Goal: Communication & Community: Answer question/provide support

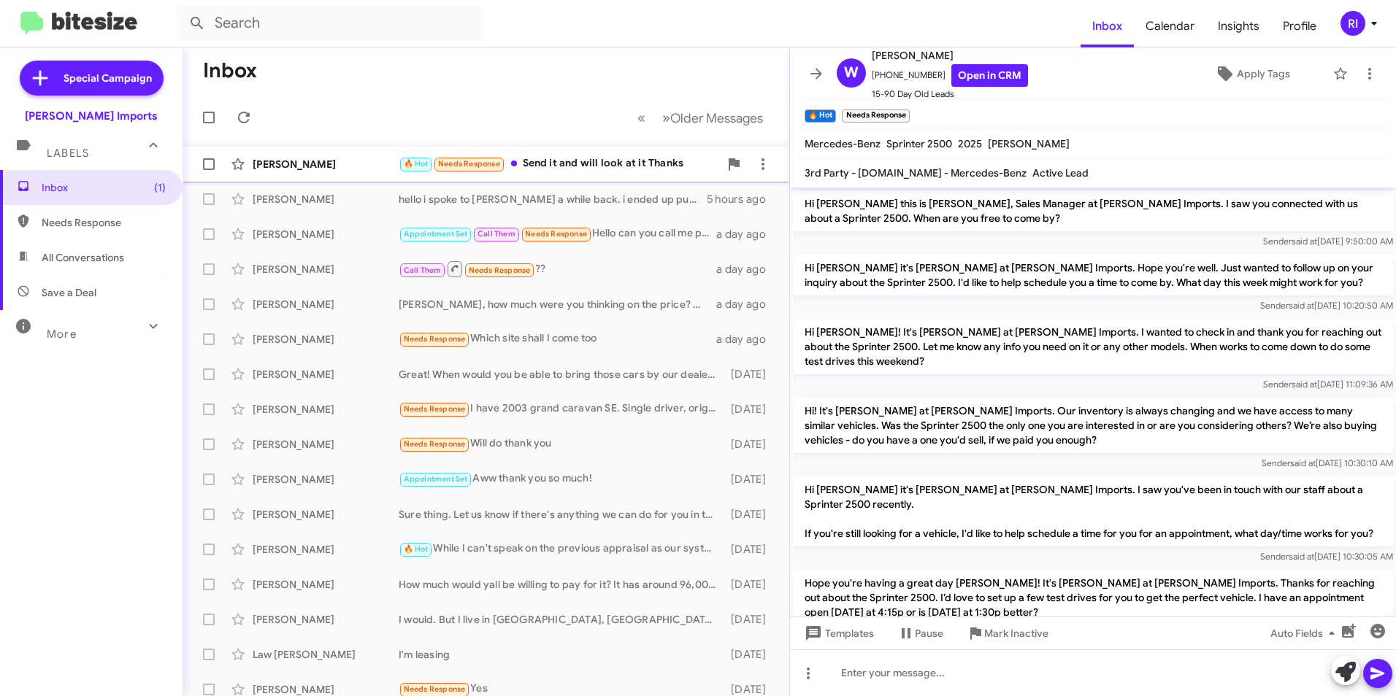
click at [572, 160] on div "🔥 Hot Needs Response Send it and will look at it Thanks" at bounding box center [559, 163] width 320 height 17
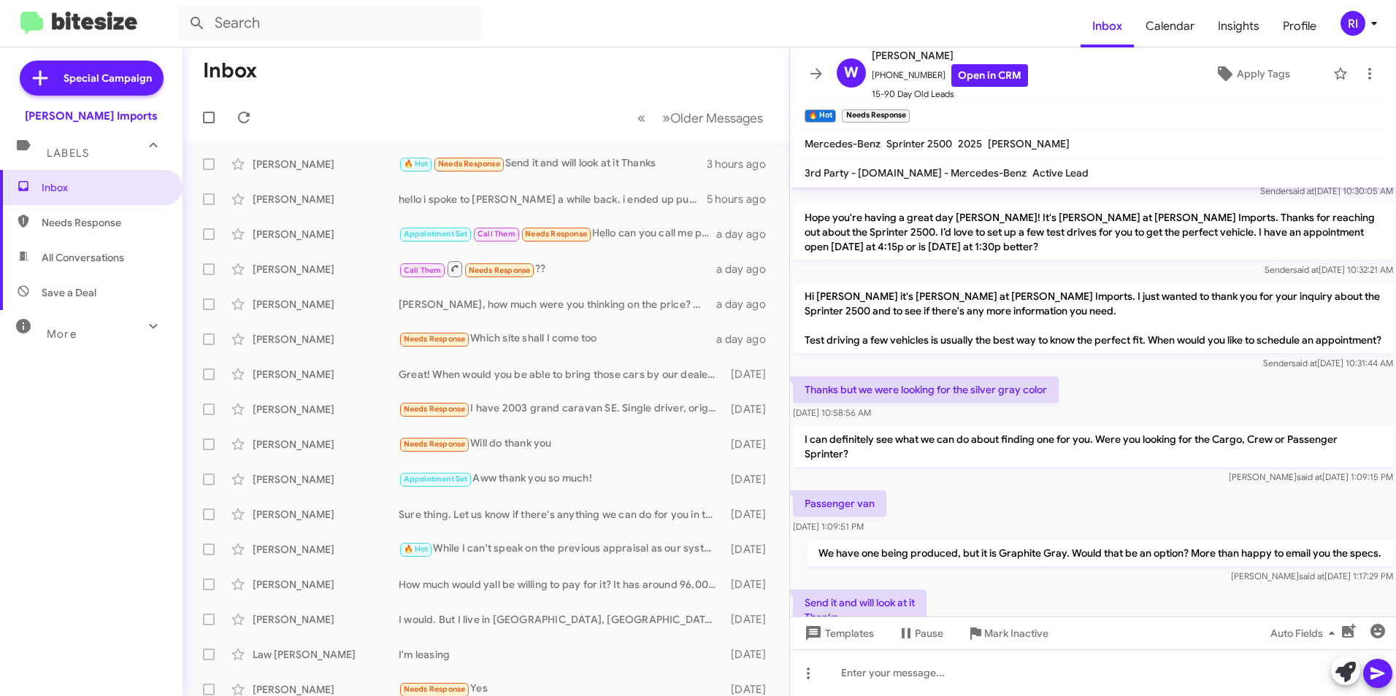
scroll to position [458, 0]
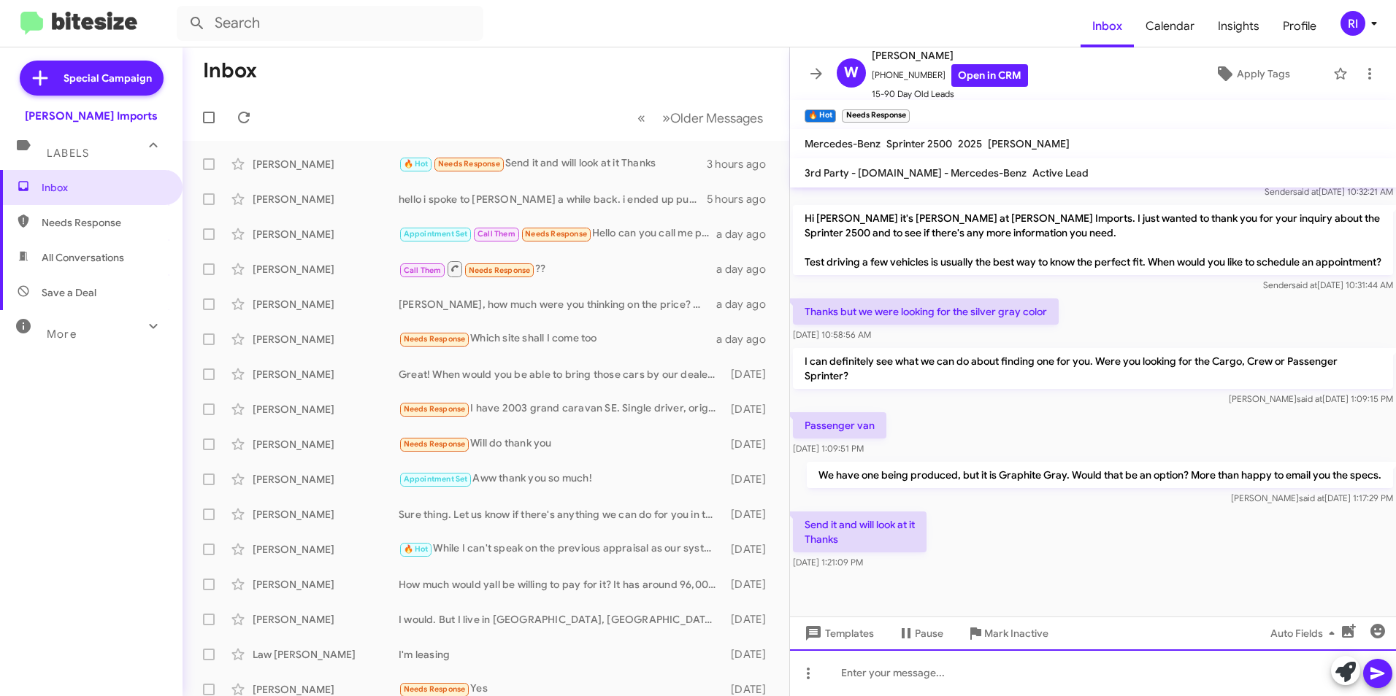
click at [878, 671] on div at bounding box center [1093, 673] width 606 height 47
click at [1375, 671] on icon at bounding box center [1377, 674] width 14 height 12
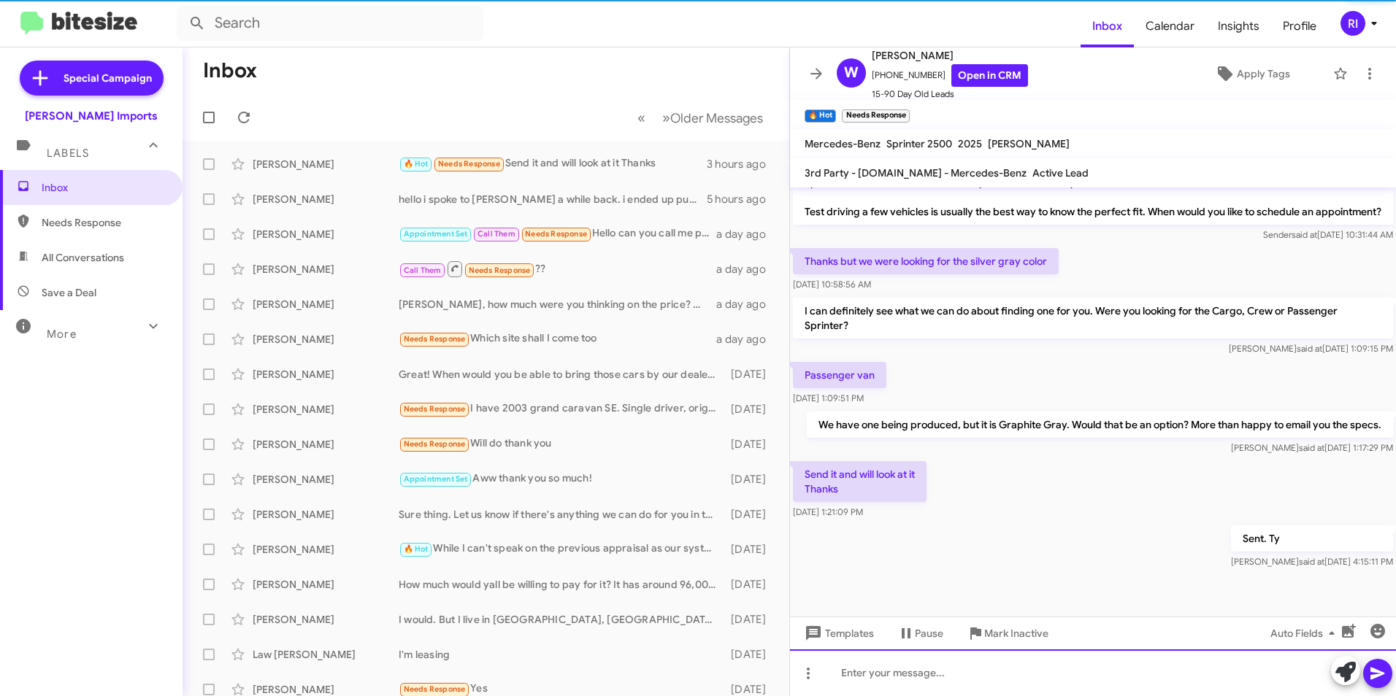
scroll to position [512, 0]
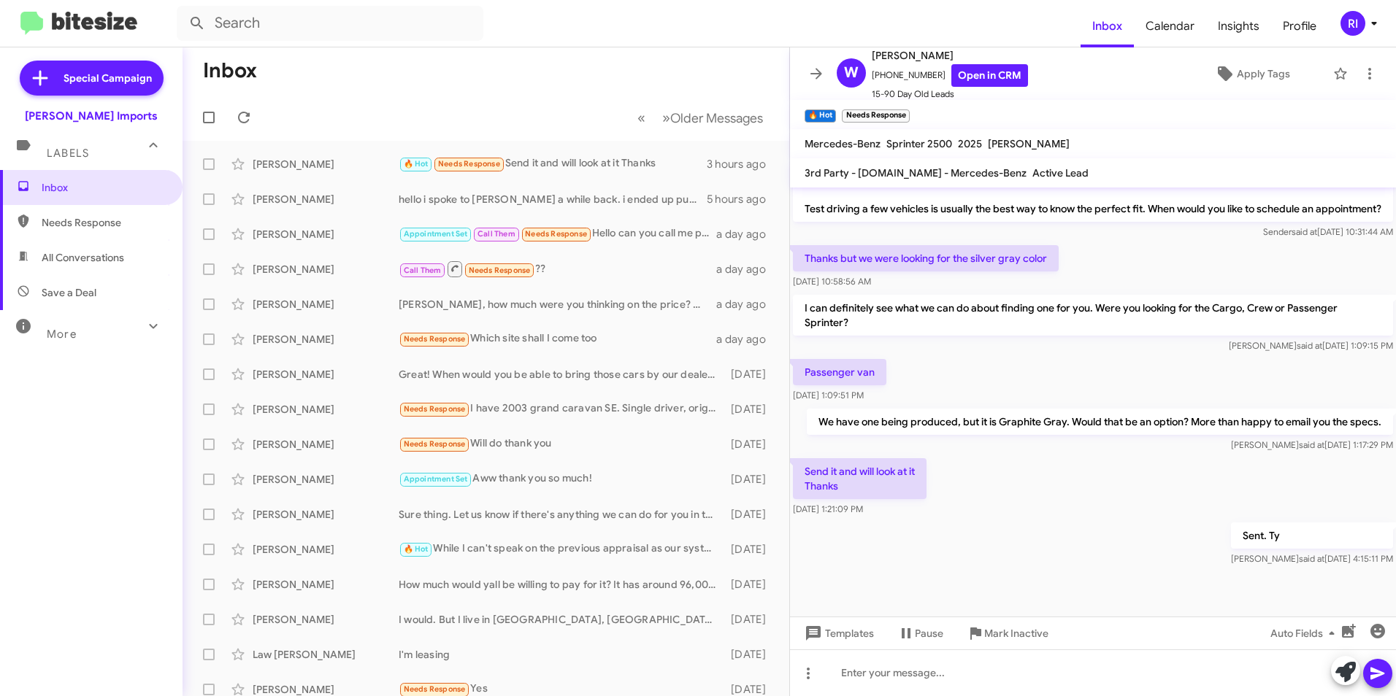
click at [461, 97] on mat-toolbar-row "« Previous » Next Older Messages" at bounding box center [486, 117] width 607 height 47
click at [237, 122] on icon at bounding box center [244, 118] width 18 height 18
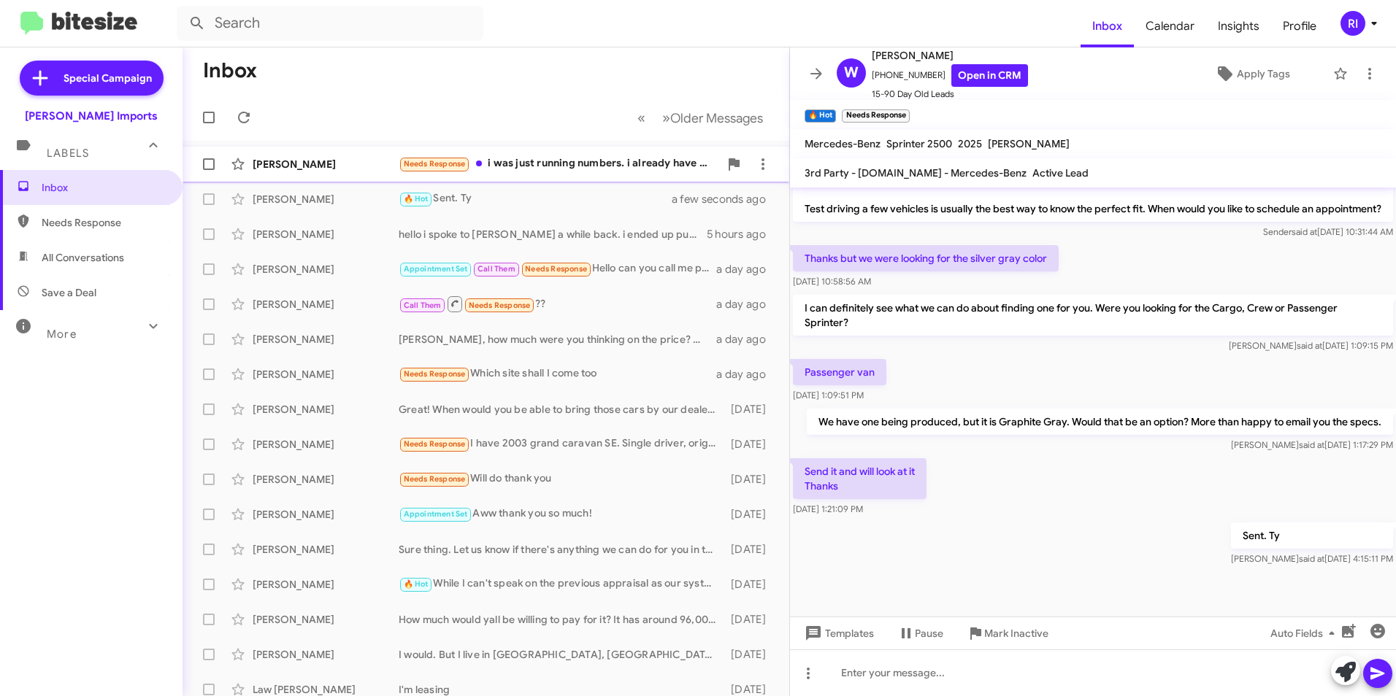
click at [504, 157] on div "Needs Response i was just running numbers. i already have someone i work with. …" at bounding box center [559, 163] width 320 height 17
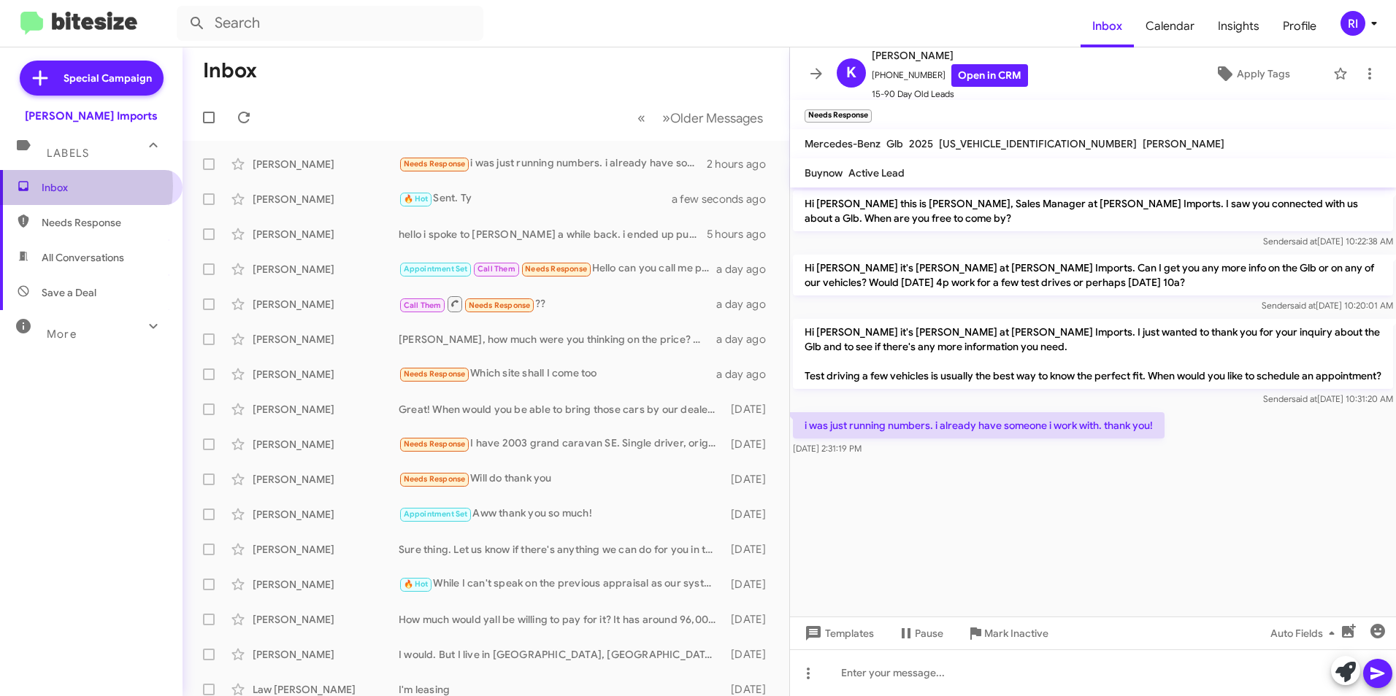
click at [51, 186] on span "Inbox" at bounding box center [104, 187] width 124 height 15
